Goal: Transaction & Acquisition: Purchase product/service

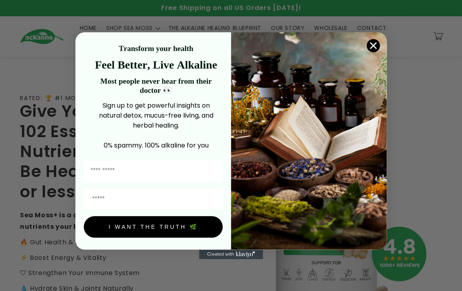
click at [65, 40] on icon "Close dialog" at bounding box center [374, 46] width 14 height 14
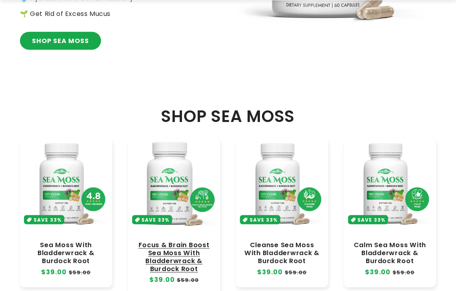
scroll to position [359, 0]
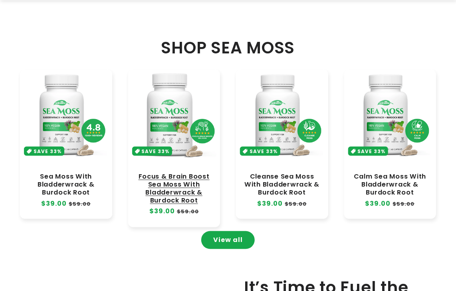
click at [65, 60] on link "Focus & Brain Boost Sea Moss With Bladderwrack & Burdock Root" at bounding box center [174, 189] width 76 height 32
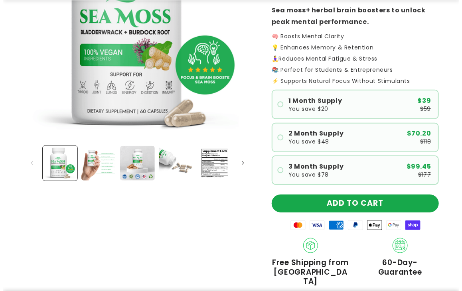
scroll to position [160, 0]
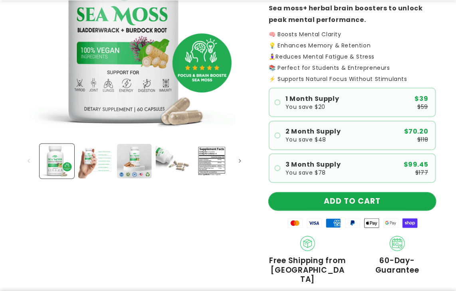
click at [342, 204] on button "ADD TO CART" at bounding box center [352, 202] width 167 height 18
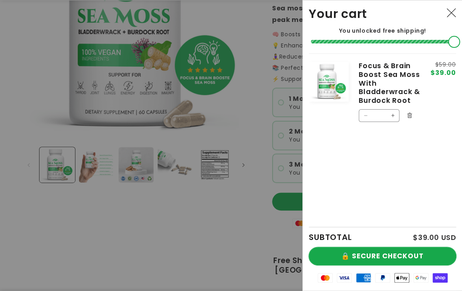
click at [376, 254] on button "🔒 SECURE CHECKOUT" at bounding box center [382, 257] width 147 height 18
